Goal: Transaction & Acquisition: Subscribe to service/newsletter

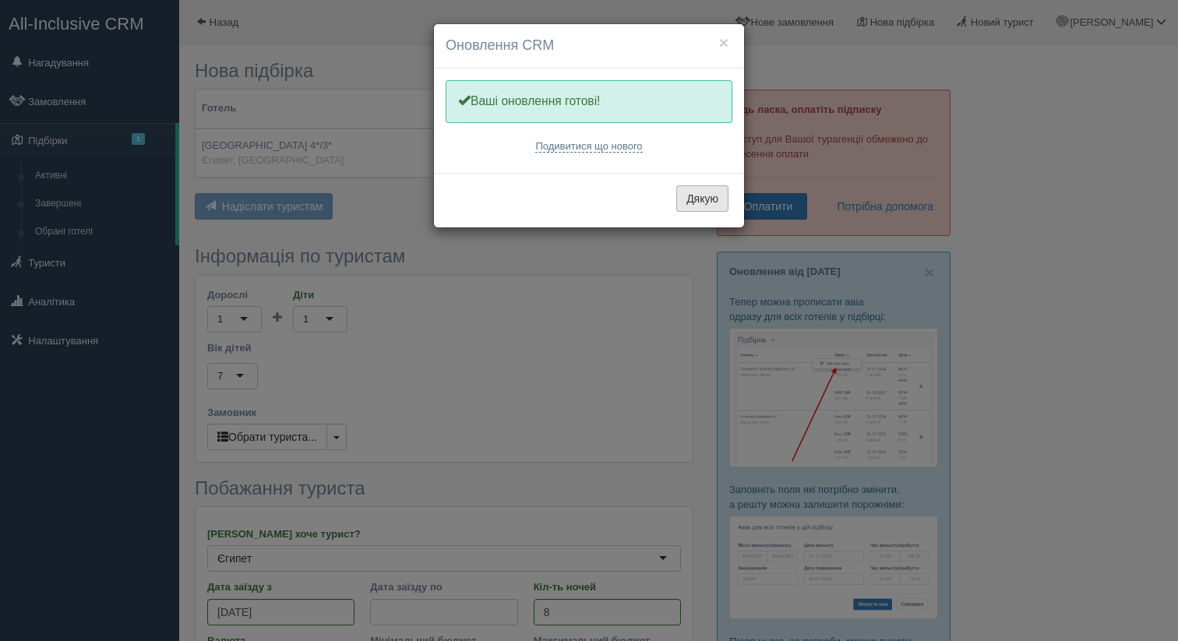
click at [700, 194] on button "Дякую" at bounding box center [702, 198] width 52 height 26
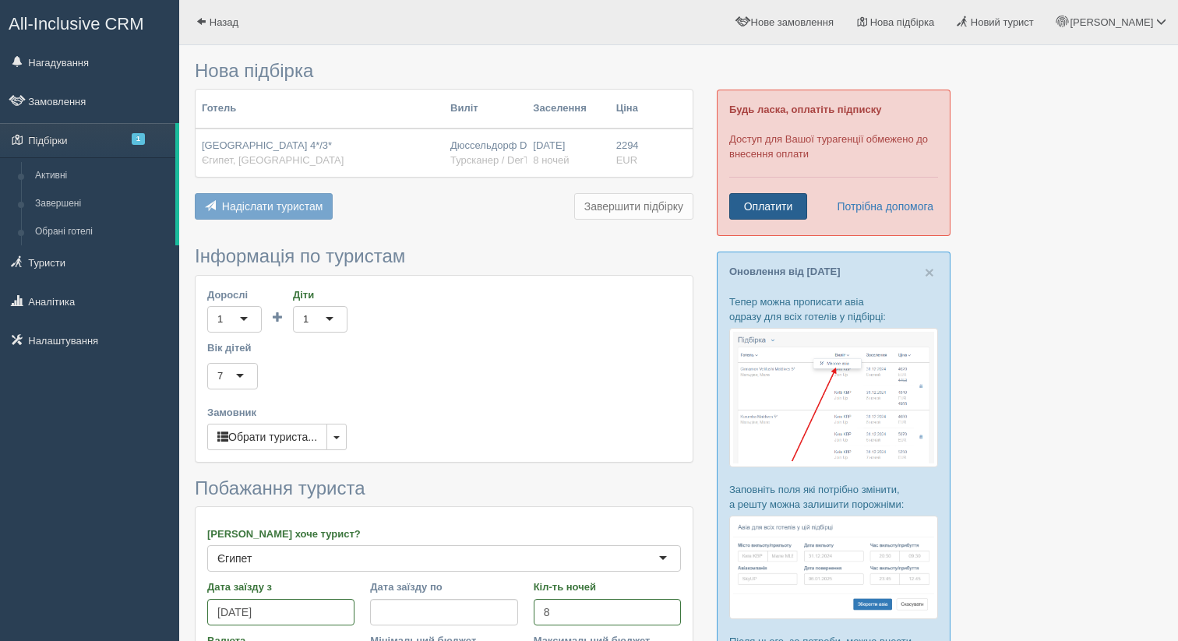
click at [754, 206] on link "Оплатити" at bounding box center [768, 206] width 78 height 26
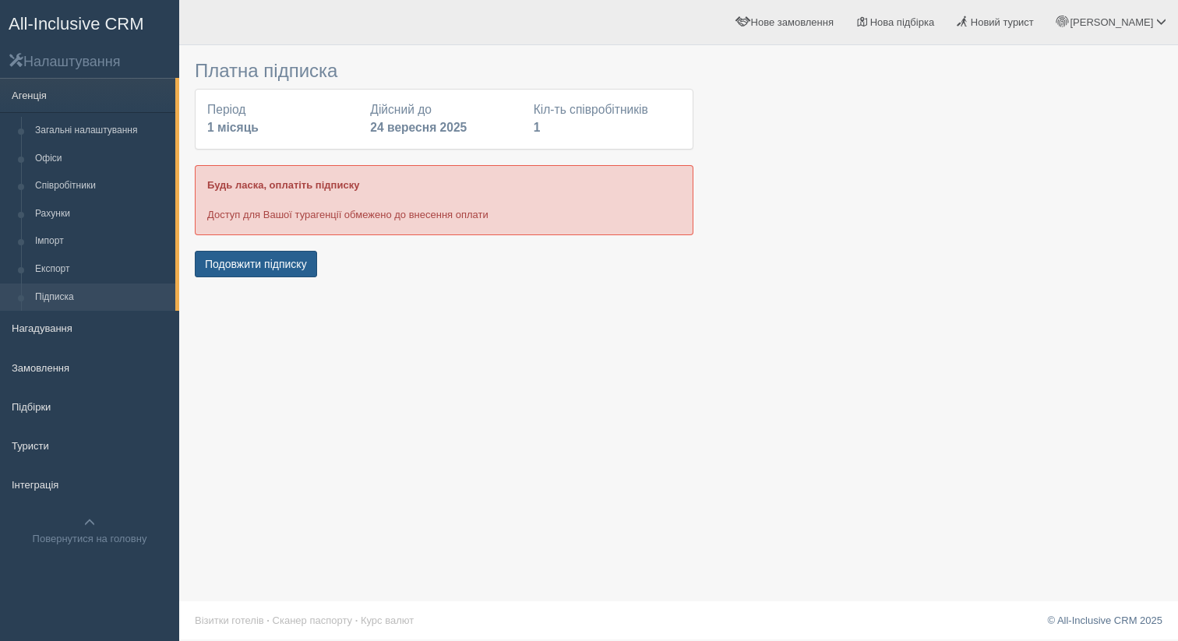
click at [250, 262] on button "Подовжити підписку" at bounding box center [256, 264] width 122 height 26
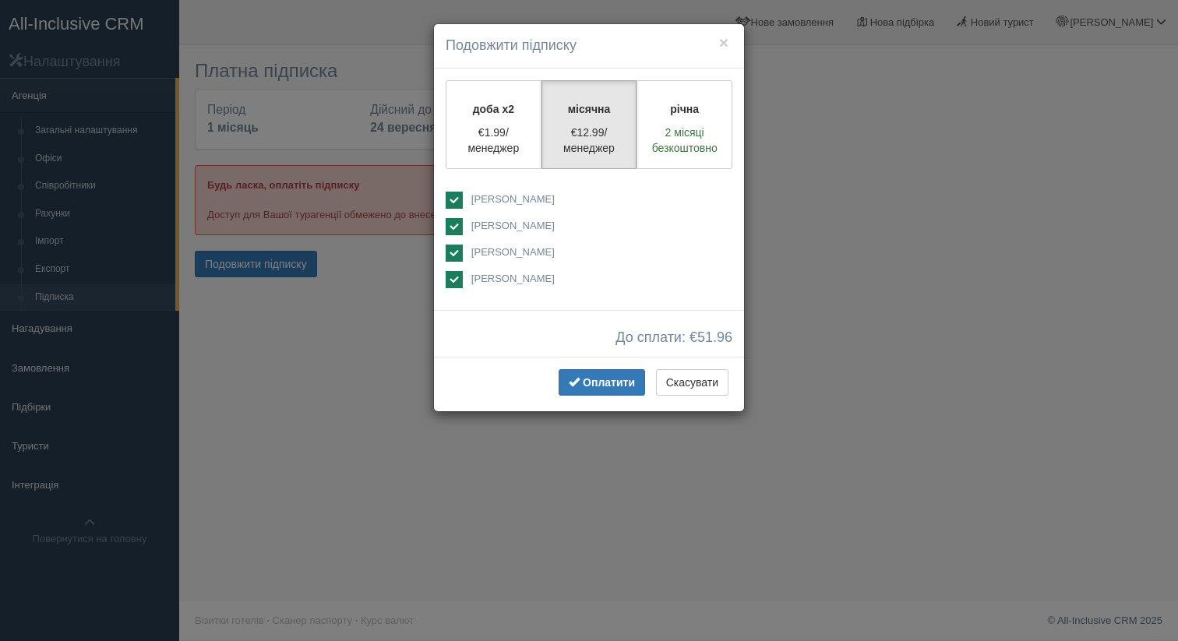
click at [452, 198] on ins at bounding box center [454, 200] width 17 height 17
checkbox input "false"
click at [454, 227] on ins at bounding box center [454, 226] width 17 height 17
checkbox input "false"
click at [456, 278] on ins at bounding box center [454, 279] width 17 height 17
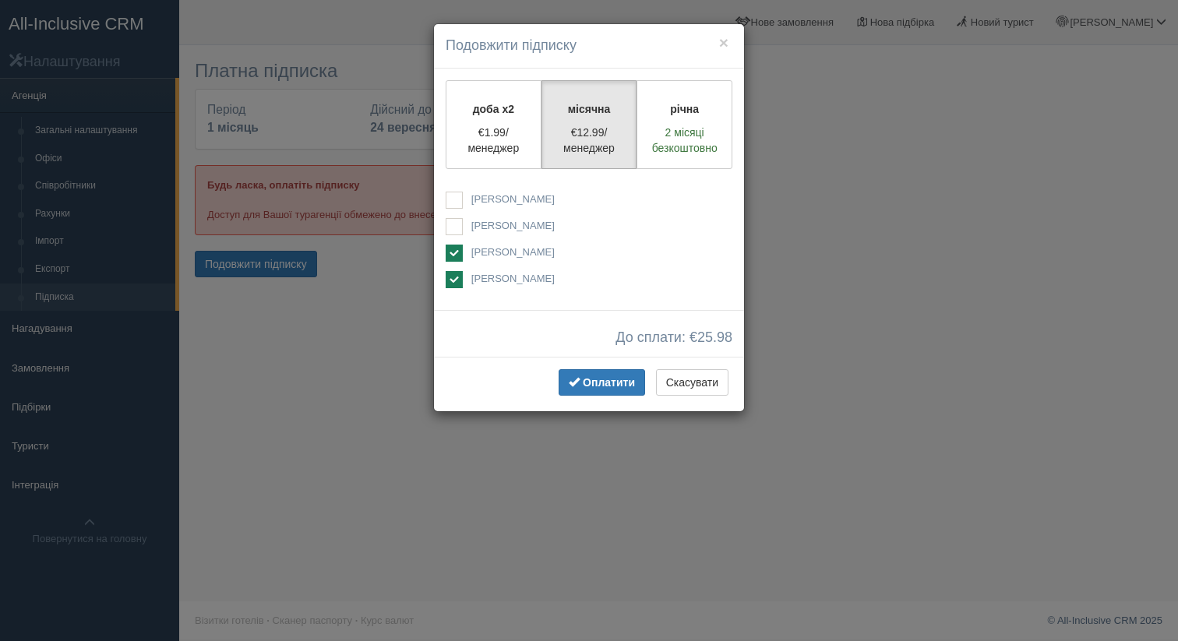
checkbox input "false"
click at [604, 381] on span "Оплатити" at bounding box center [609, 382] width 52 height 12
